Goal: Task Accomplishment & Management: Complete application form

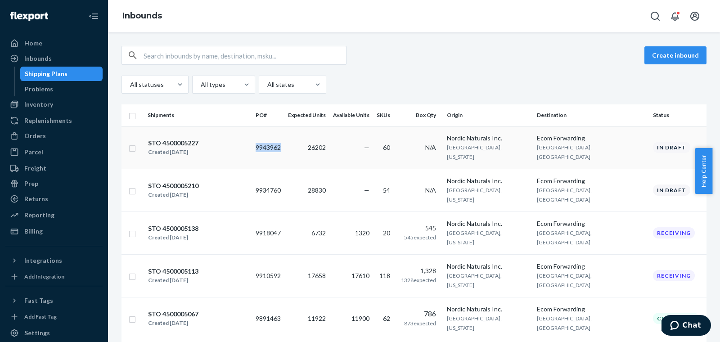
copy td "9943962"
drag, startPoint x: 671, startPoint y: 58, endPoint x: 716, endPoint y: 64, distance: 45.0
click at [671, 58] on button "Create inbound" at bounding box center [676, 55] width 62 height 18
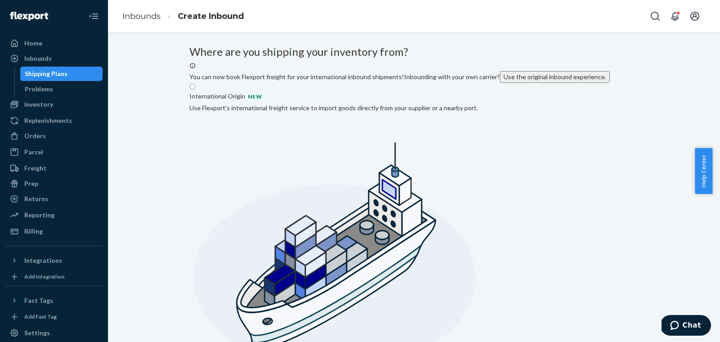
radio input "true"
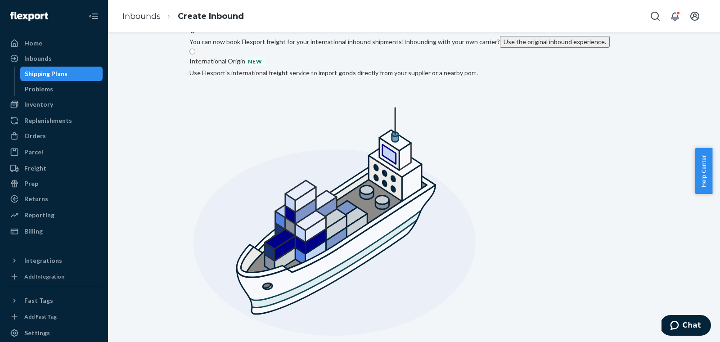
scroll to position [49, 0]
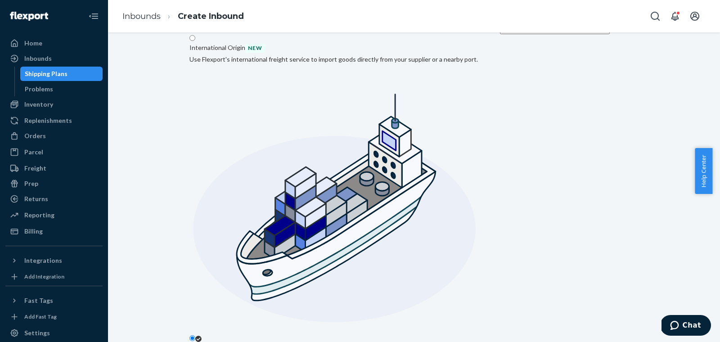
type input "Nordic Naturals Inc."
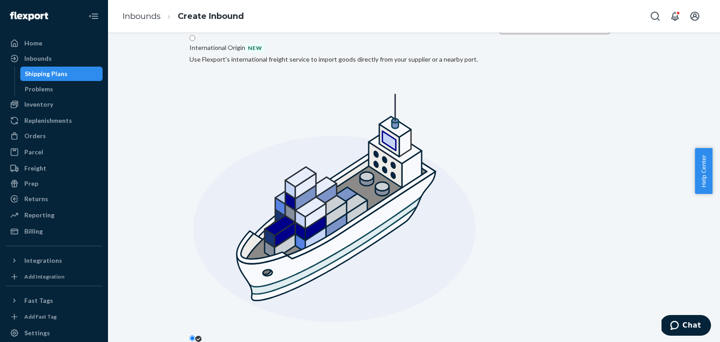
type input "[GEOGRAPHIC_DATA]"
type input "[US_STATE]"
type input "95076"
type input "[STREET_ADDRESS][PERSON_NAME]"
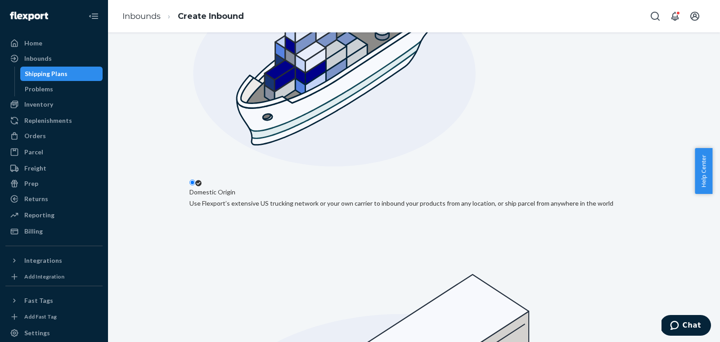
scroll to position [206, 0]
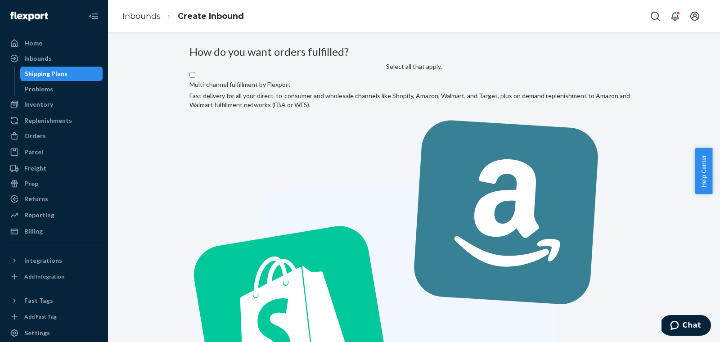
click at [308, 168] on label "Multi-channel fulfillment by Flexport Fast delivery for all your direct-to-cons…" at bounding box center [414, 316] width 449 height 490
click at [195, 78] on input "Multi-channel fulfillment by Flexport Fast delivery for all your direct-to-cons…" at bounding box center [193, 75] width 6 height 6
checkbox input "true"
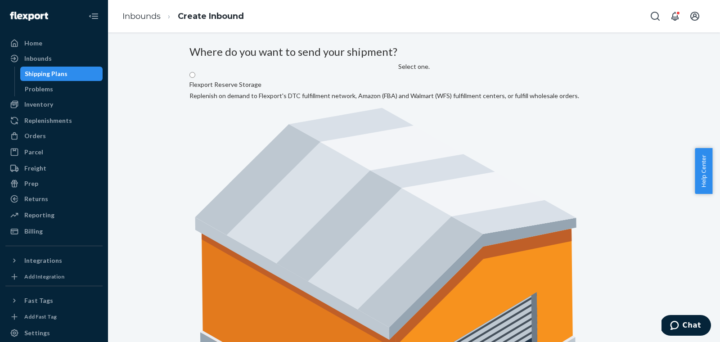
radio input "true"
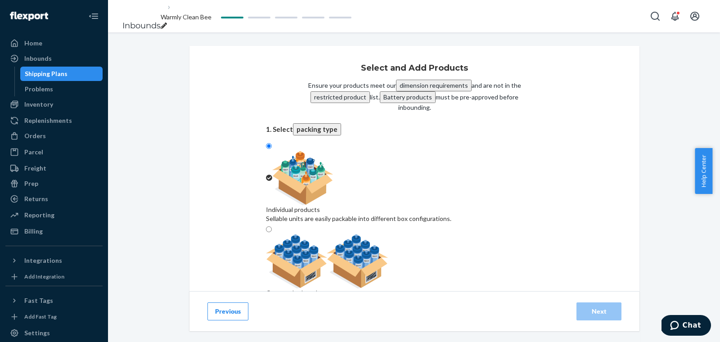
click at [389, 235] on img at bounding box center [327, 262] width 122 height 54
click at [272, 226] on input "Case-packed products Sellable units are pre-packaged in boxes that need to be b…" at bounding box center [269, 229] width 6 height 6
radio input "true"
radio input "false"
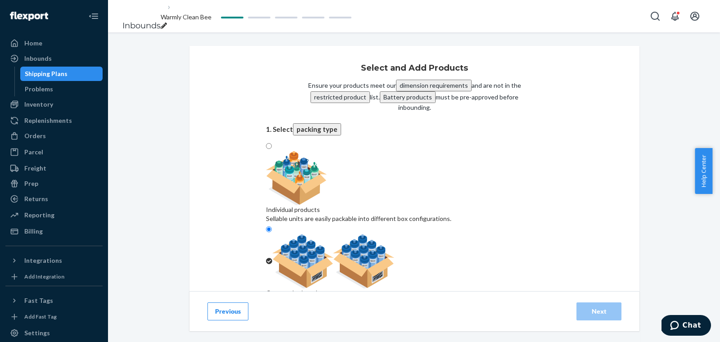
type input "6"
type input "11"
type input "16"
type input "35"
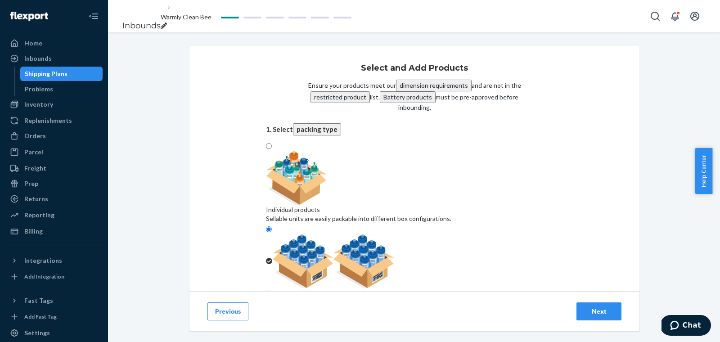
type input "48"
type input "35"
type input "9"
type input "26"
type input "25"
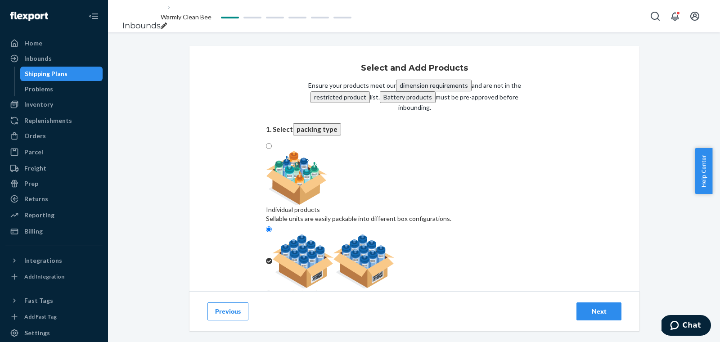
type input "4"
type input "7"
type input "4"
type input "13"
type input "4"
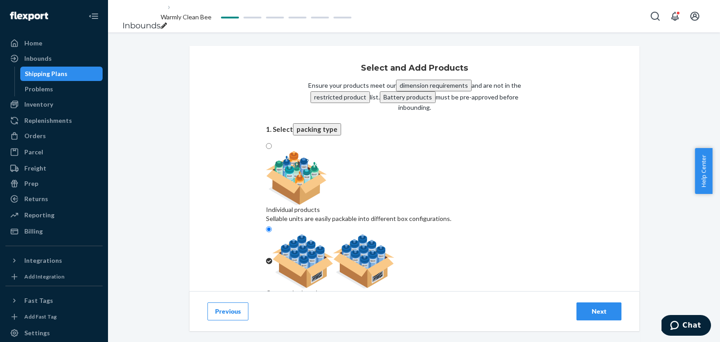
type input "2"
type input "21"
type input "12"
type input "3"
type input "7"
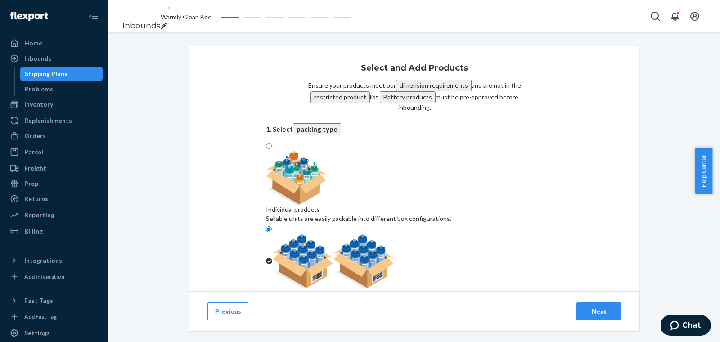
type input "4"
type input "14"
type input "9"
type input "10"
type input "8"
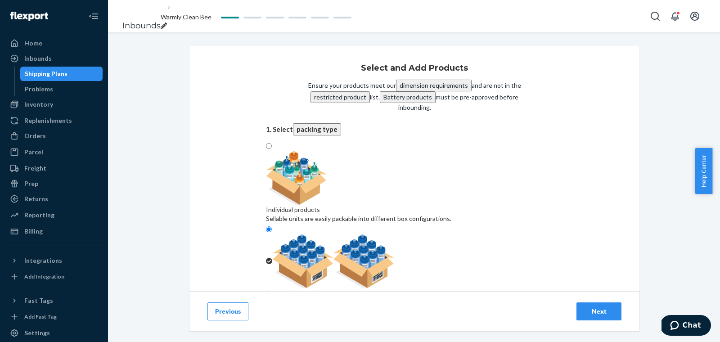
type input "5"
type input "2"
type input "17"
type input "3"
type input "9"
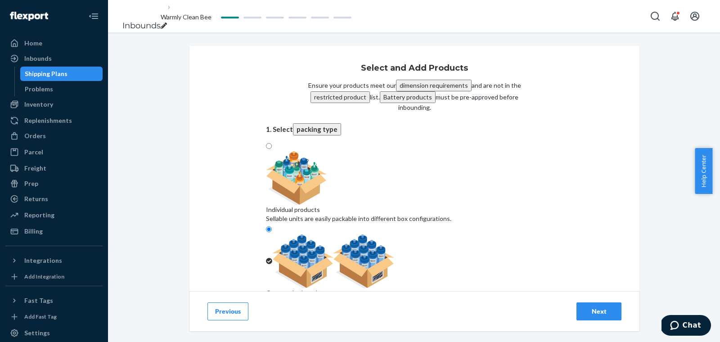
type input "32"
type input "4"
type input "42"
type input "11"
type input "2"
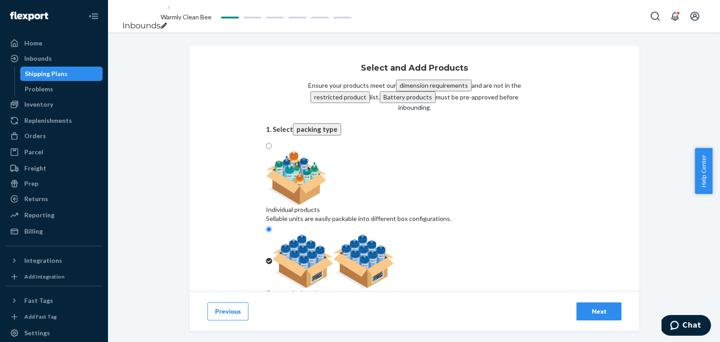
type input "4"
type input "20"
type input "5"
type input "2"
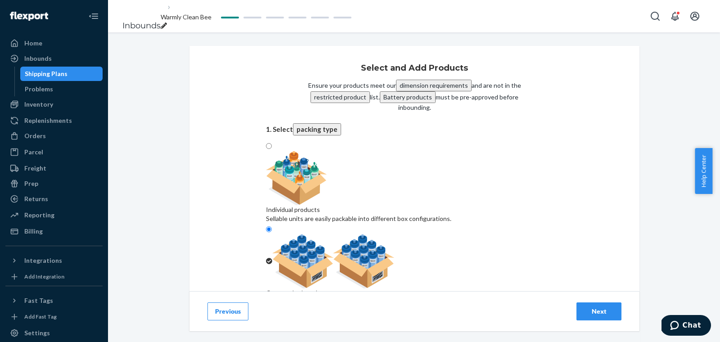
type input "2"
type input "5"
type input "19"
type input "27"
type input "15"
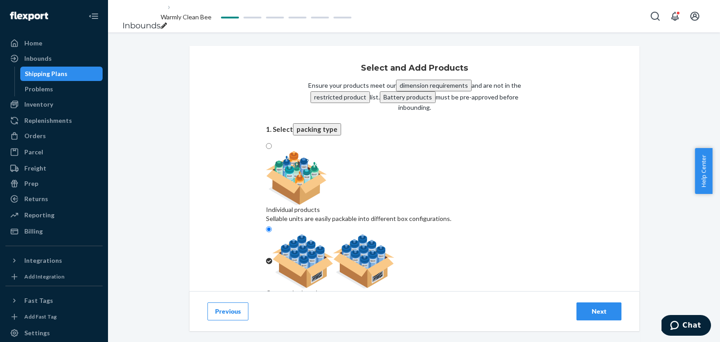
type input "9"
type input "3"
type input "9"
type input "12"
type input "18"
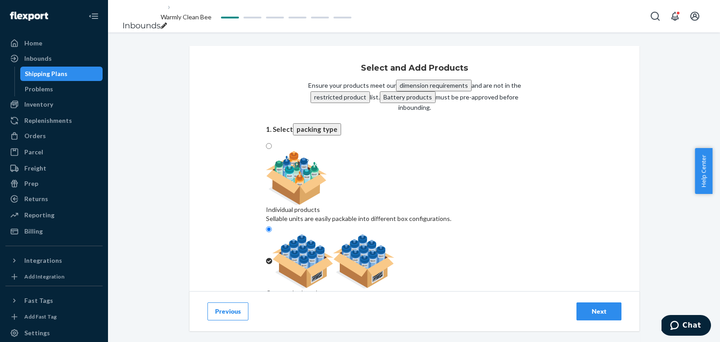
type input "4"
type input "34"
type input "26"
type input "35"
type input "28"
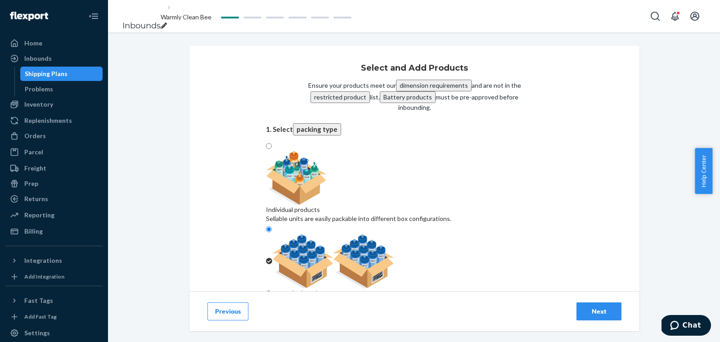
type input "11"
type input "8"
type input "10"
type input "50"
type input "15"
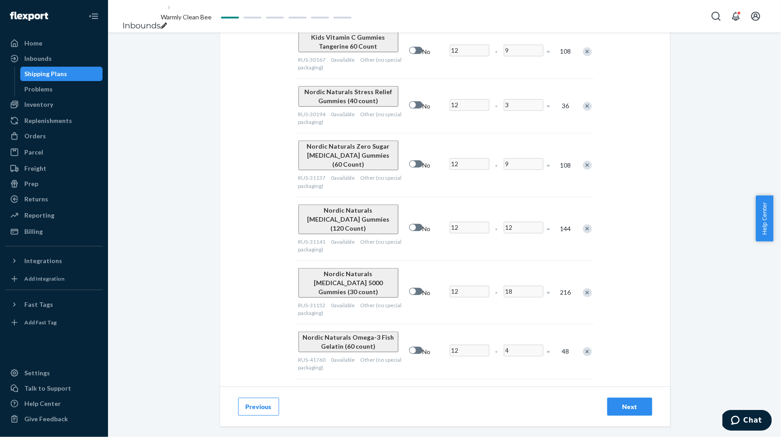
scroll to position [3334, 0]
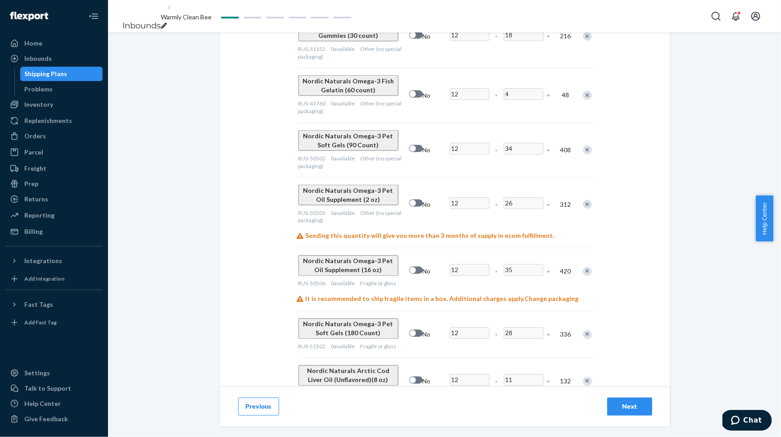
click at [633, 342] on div "Next" at bounding box center [630, 406] width 30 height 9
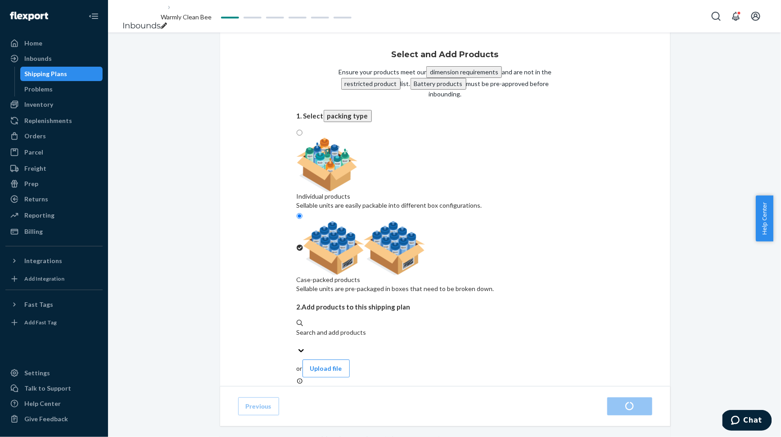
click at [167, 23] on icon "breadcrumbs" at bounding box center [164, 26] width 6 height 6
radio input "true"
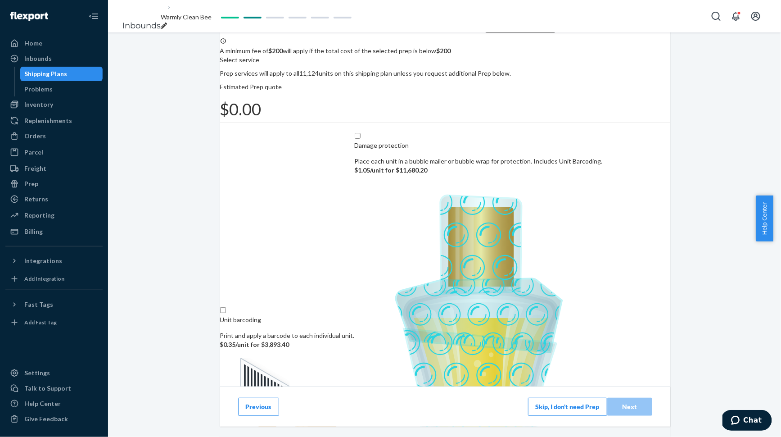
click at [530, 342] on button "Skip, I don't need Prep" at bounding box center [567, 406] width 79 height 18
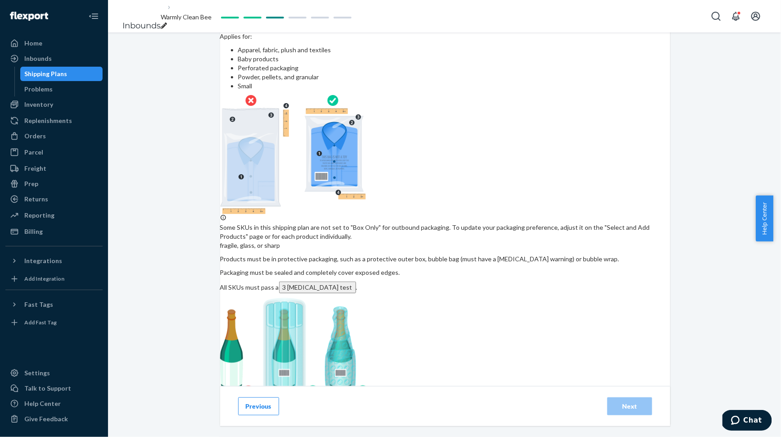
scroll to position [115, 0]
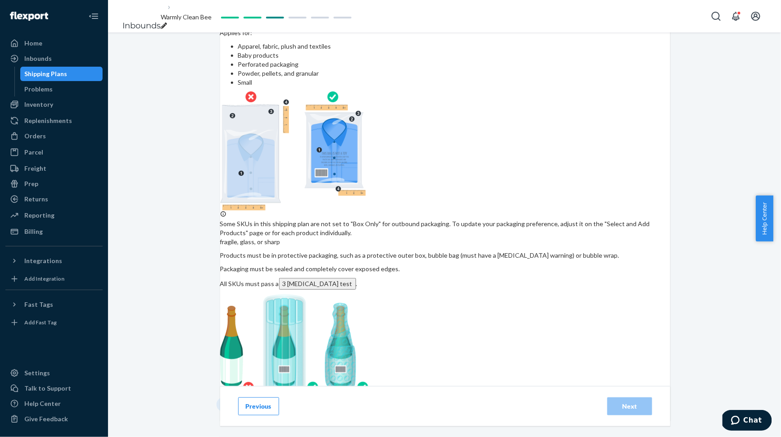
click at [260, 342] on input "checkbox" at bounding box center [369, 410] width 299 height 22
checkbox input "true"
click at [616, 342] on div "Next" at bounding box center [630, 406] width 30 height 9
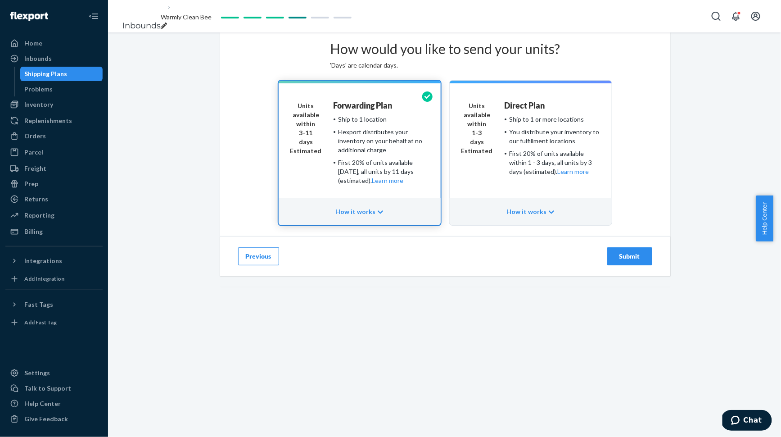
click at [626, 261] on div "Submit" at bounding box center [630, 256] width 30 height 9
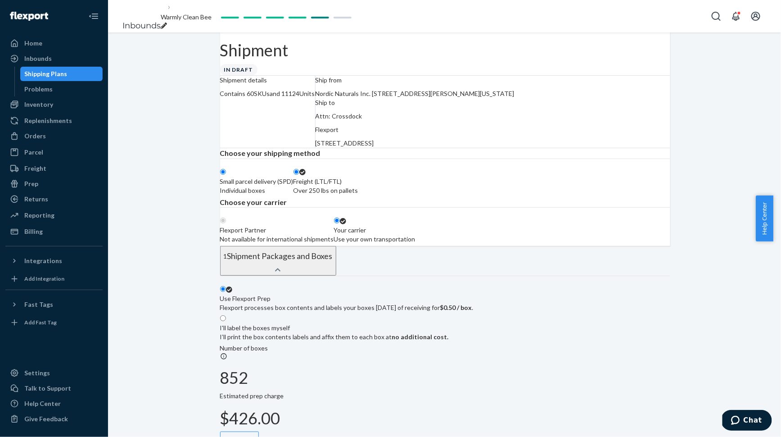
radio input "true"
radio input "false"
radio input "true"
radio input "false"
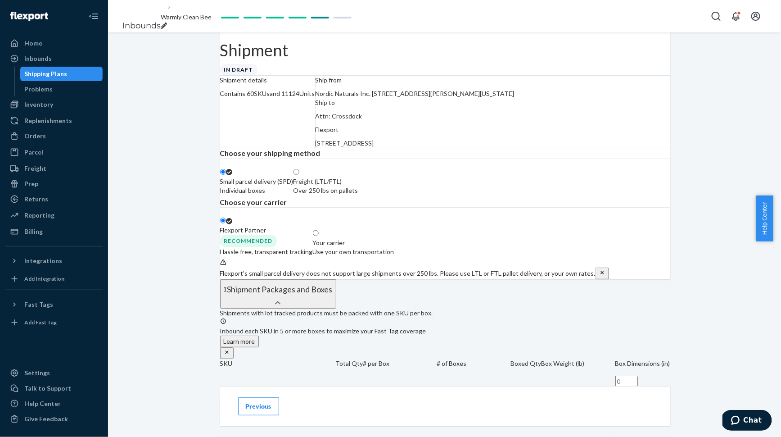
scroll to position [11, 0]
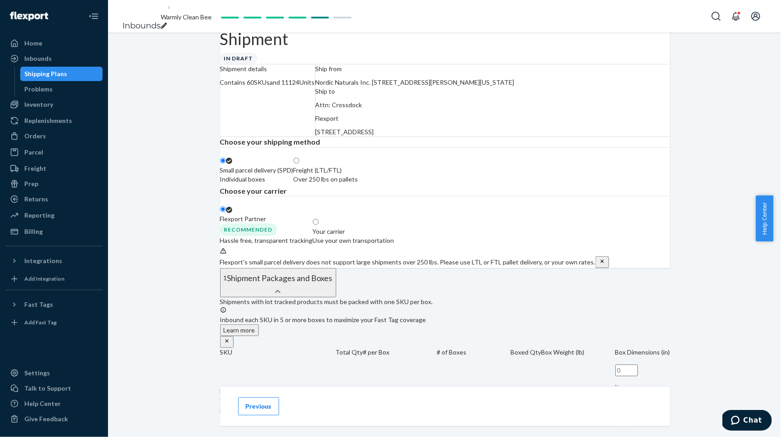
click at [358, 184] on div "Freight (LTL/FTL) Over 250 lbs on pallets" at bounding box center [326, 175] width 65 height 18
click at [299, 163] on input "Freight (LTL/FTL) Over 250 lbs on pallets" at bounding box center [297, 161] width 6 height 6
radio input "true"
radio input "false"
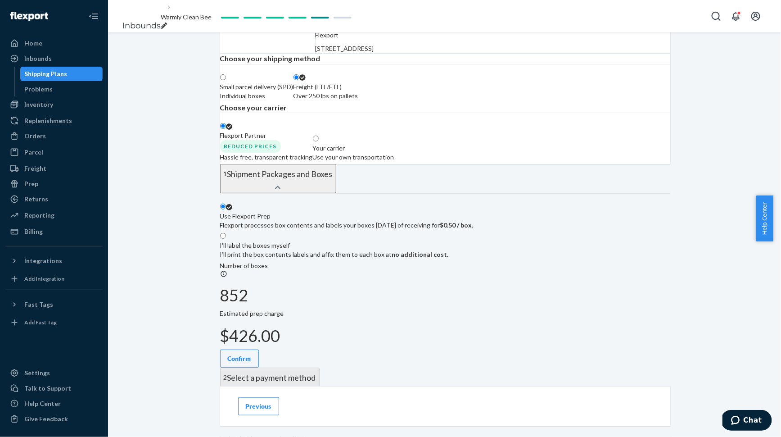
scroll to position [169, 0]
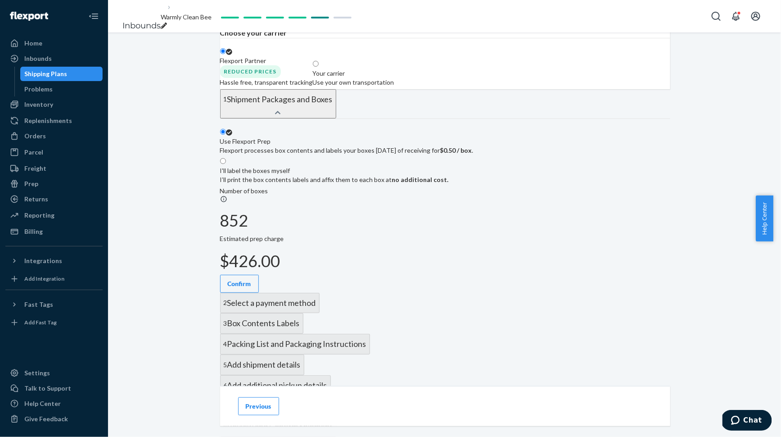
click at [449, 184] on p "I’ll print the box contents labels and affix them to each box at no additional …" at bounding box center [334, 179] width 229 height 9
click at [226, 165] on span at bounding box center [226, 162] width 0 height 8
click at [226, 164] on input "I'll label the boxes myself I’ll print the box contents labels and affix them t…" at bounding box center [223, 161] width 6 height 6
radio input "true"
radio input "false"
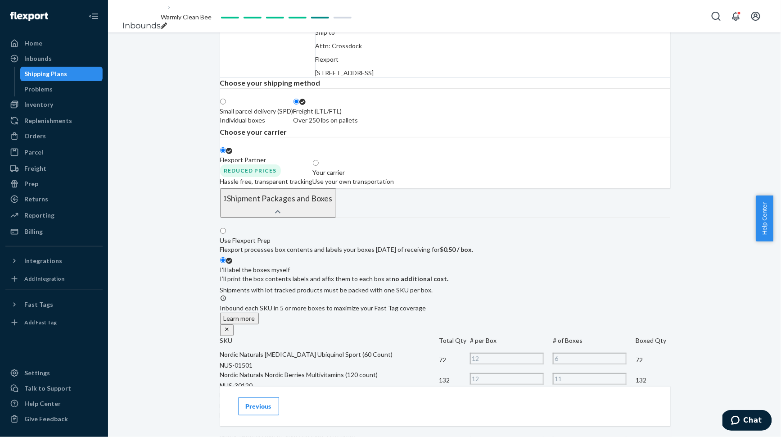
scroll to position [0, 0]
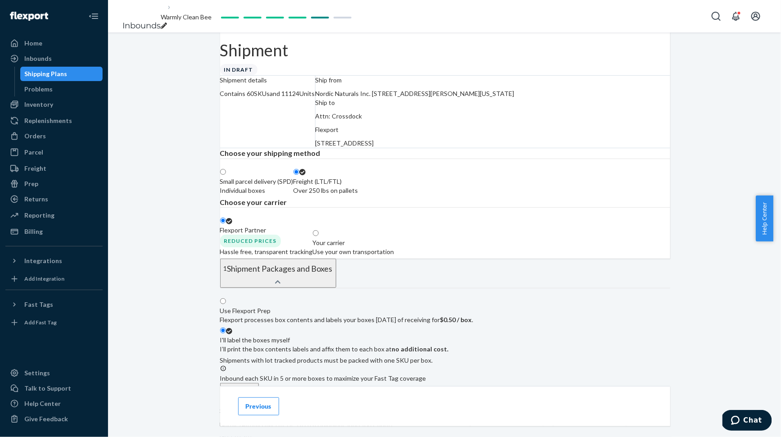
click at [167, 23] on icon "breadcrumbs" at bounding box center [164, 26] width 6 height 6
click at [235, 21] on input "Warmly Clean Bee" at bounding box center [198, 17] width 74 height 12
type input "STO 4500005249"
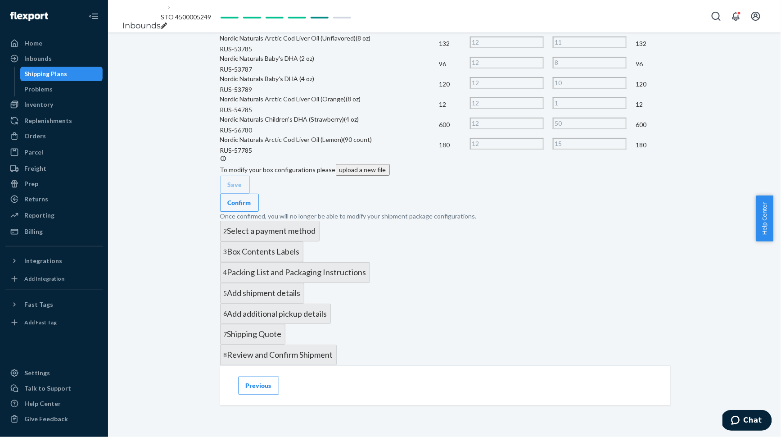
scroll to position [2437, 0]
click at [131, 21] on link "Inbounds" at bounding box center [141, 26] width 38 height 10
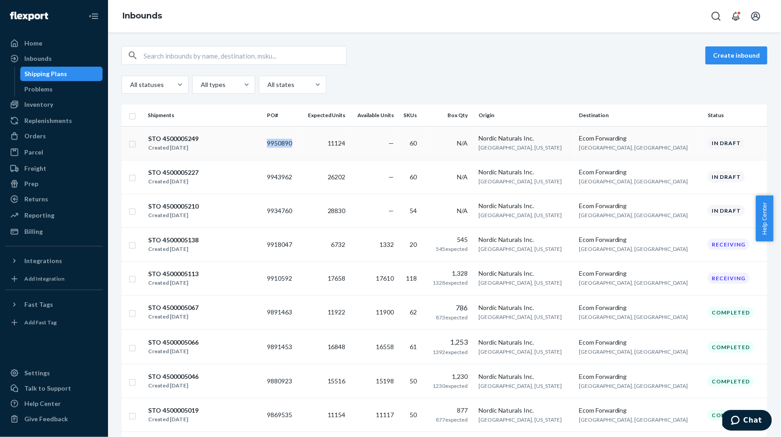
copy td "9950890"
